Goal: Task Accomplishment & Management: Manage account settings

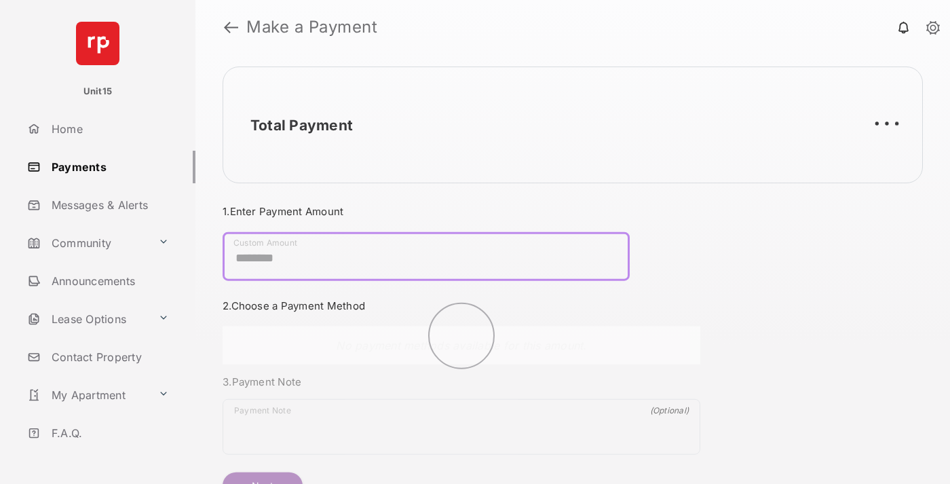
scroll to position [73, 0]
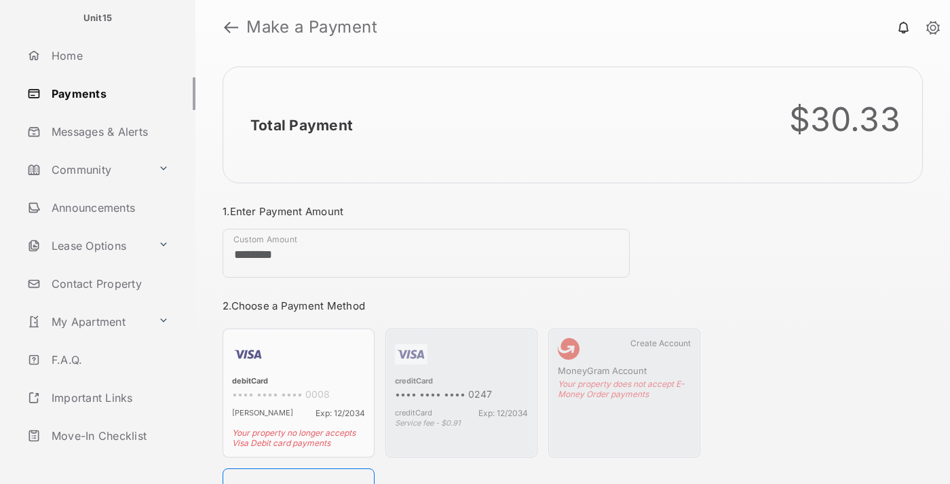
click at [106, 457] on link "Logout" at bounding box center [109, 473] width 174 height 33
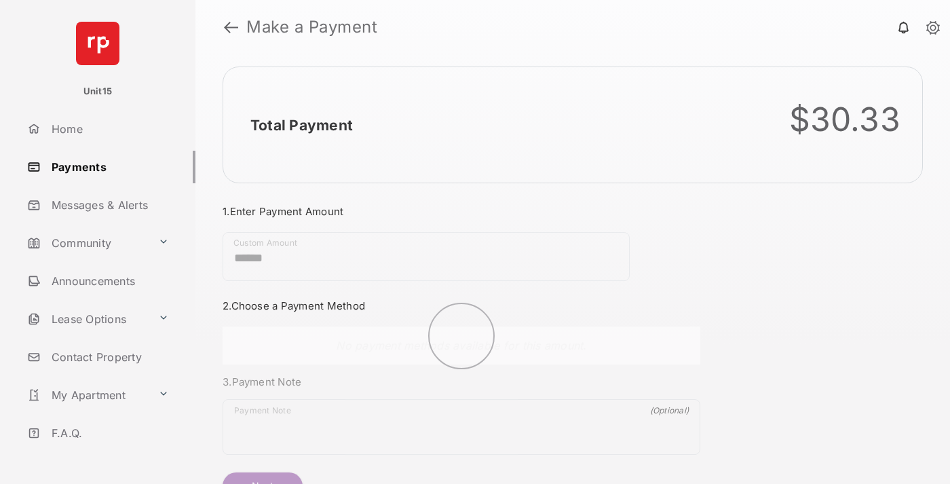
scroll to position [73, 0]
